Goal: Download file/media

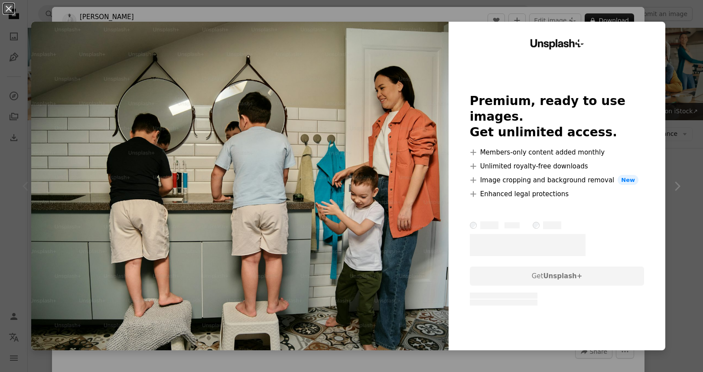
scroll to position [86, 0]
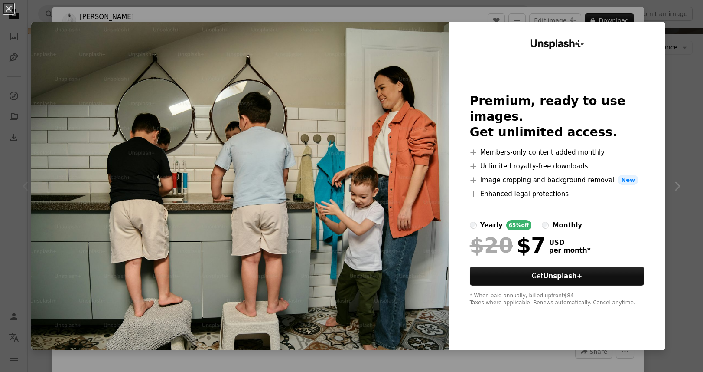
click at [668, 28] on div "An X shape Unsplash+ Premium, ready to use images. Get unlimited access. A plus…" at bounding box center [351, 186] width 703 height 372
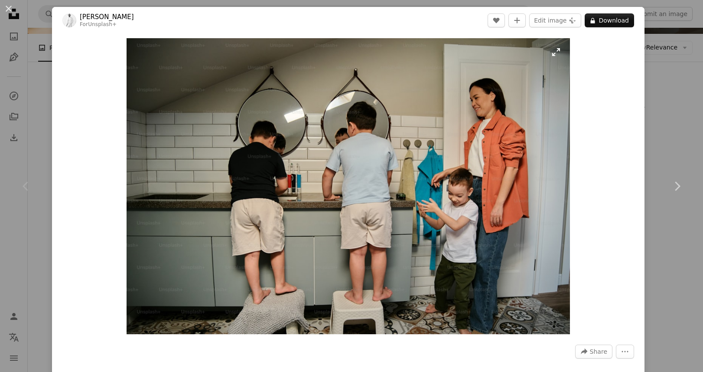
click at [366, 104] on img "Zoom in on this image" at bounding box center [349, 186] width 444 height 296
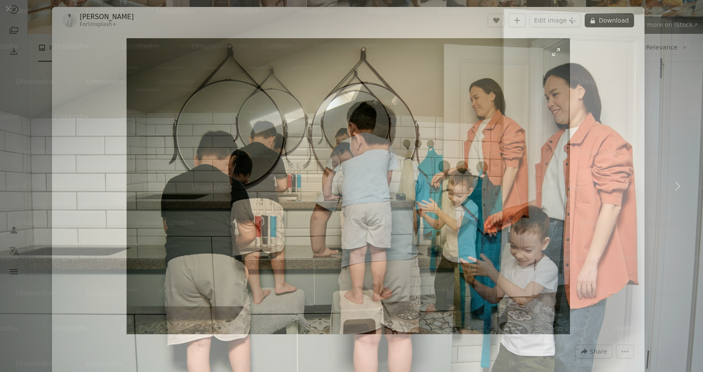
scroll to position [45, 0]
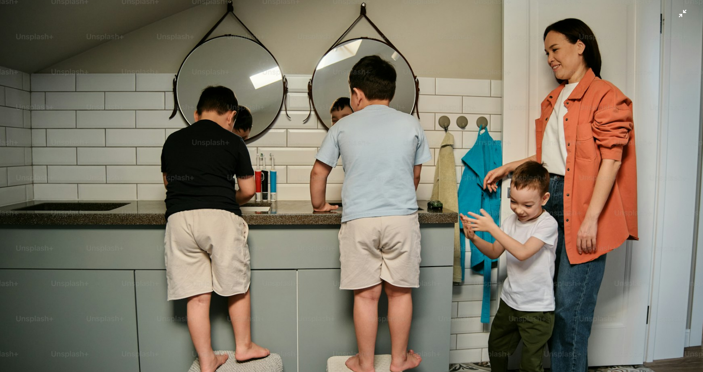
click at [540, 155] on img "Zoom out on this image" at bounding box center [352, 190] width 704 height 470
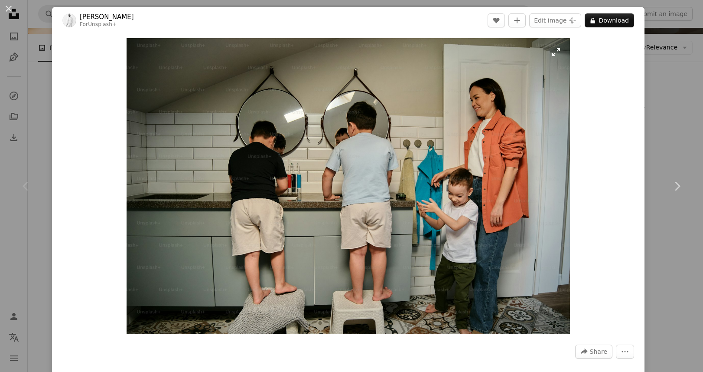
click at [505, 111] on img "Zoom in on this image" at bounding box center [349, 186] width 444 height 296
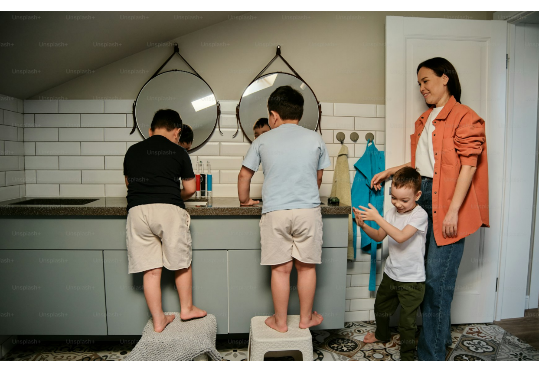
scroll to position [0, 0]
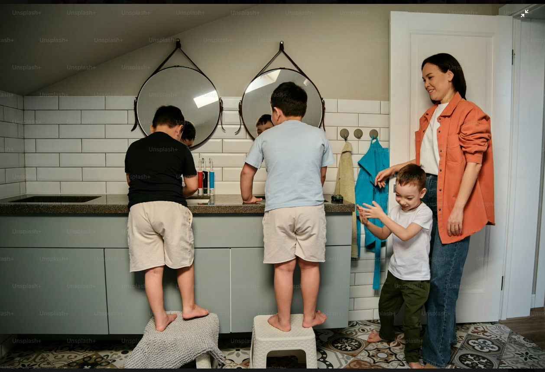
click at [463, 70] on img "Zoom out on this image" at bounding box center [273, 186] width 546 height 364
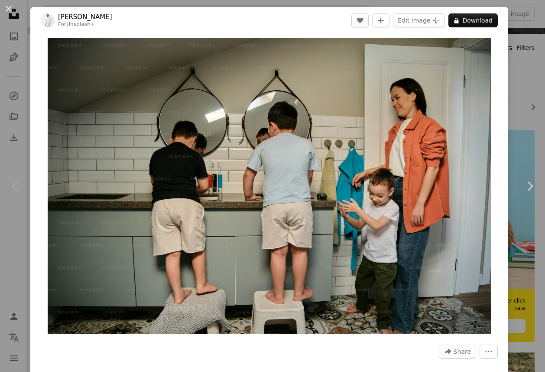
click at [515, 55] on div "An X shape Chevron left Chevron right [PERSON_NAME] For Unsplash+ A heart A plu…" at bounding box center [272, 186] width 545 height 372
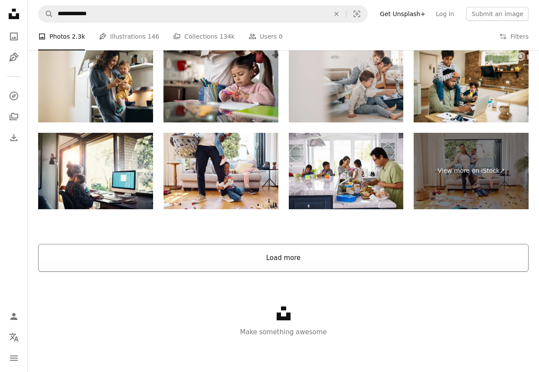
scroll to position [1348, 0]
click at [358, 251] on button "Load more" at bounding box center [283, 258] width 490 height 28
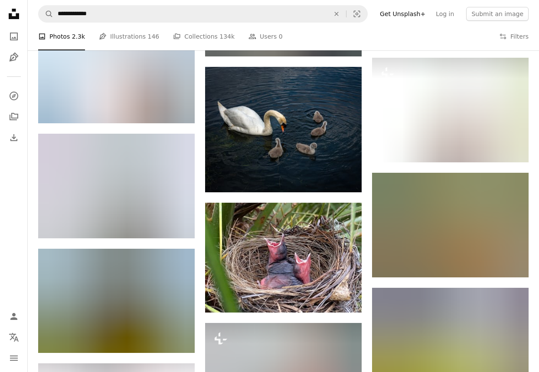
scroll to position [6943, 0]
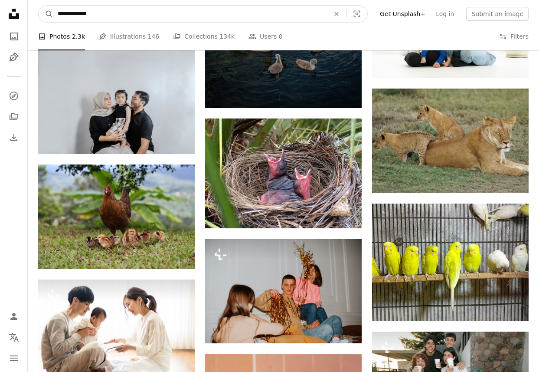
click at [63, 17] on input "**********" at bounding box center [190, 14] width 274 height 16
type input "**********"
click button "A magnifying glass" at bounding box center [46, 14] width 15 height 16
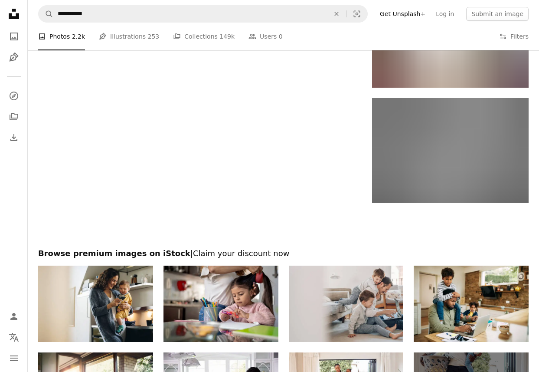
scroll to position [1324, 0]
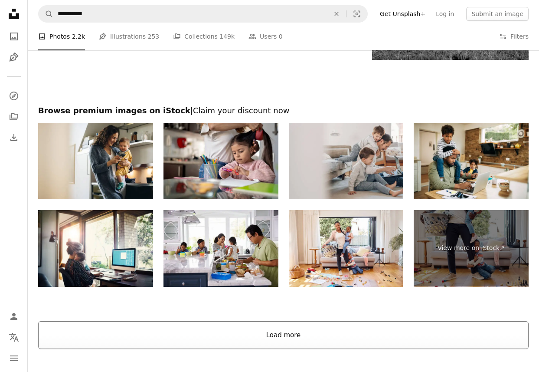
click at [291, 335] on button "Load more" at bounding box center [283, 335] width 490 height 28
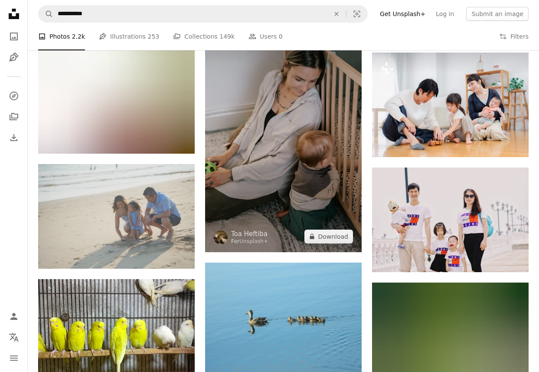
scroll to position [2305, 0]
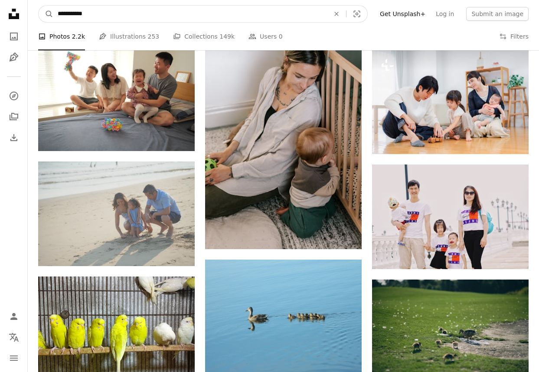
drag, startPoint x: 168, startPoint y: 14, endPoint x: 163, endPoint y: 1, distance: 13.6
click at [163, 2] on nav "**********" at bounding box center [283, 14] width 511 height 28
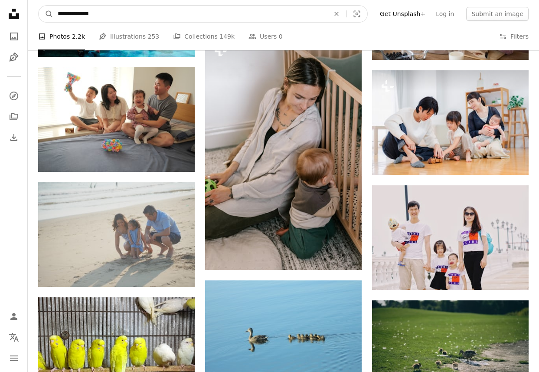
type input "**********"
click button "A magnifying glass" at bounding box center [46, 14] width 15 height 16
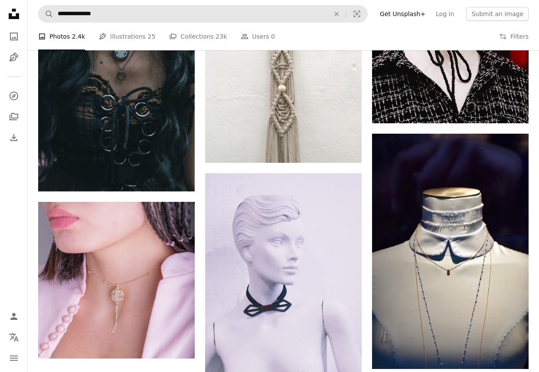
scroll to position [974, 0]
